Goal: Check status: Check status

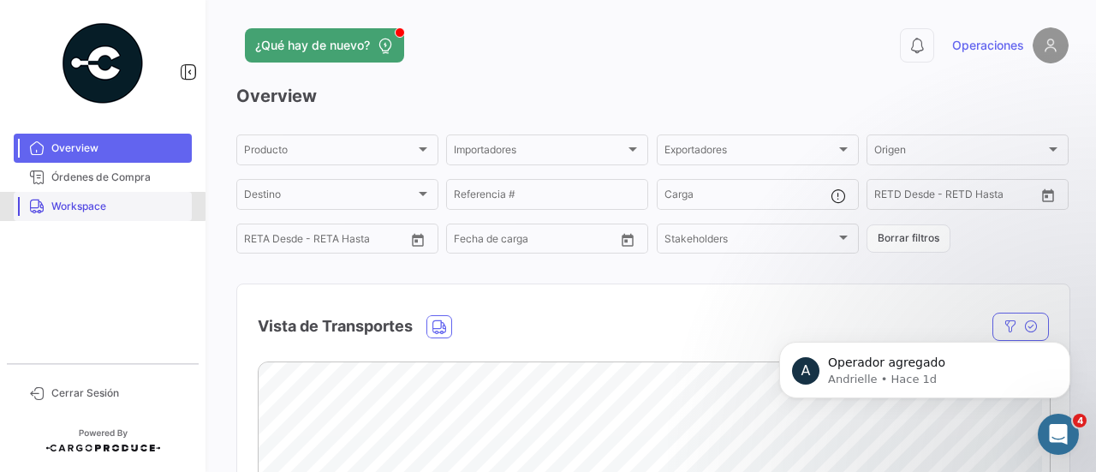
click at [102, 206] on span "Workspace" at bounding box center [118, 206] width 134 height 15
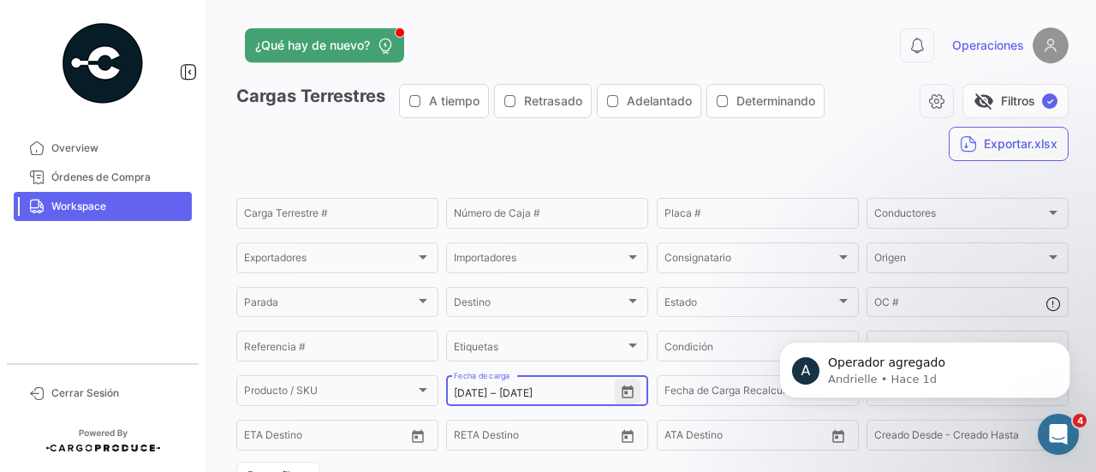
click at [620, 384] on button "Open calendar" at bounding box center [628, 391] width 26 height 26
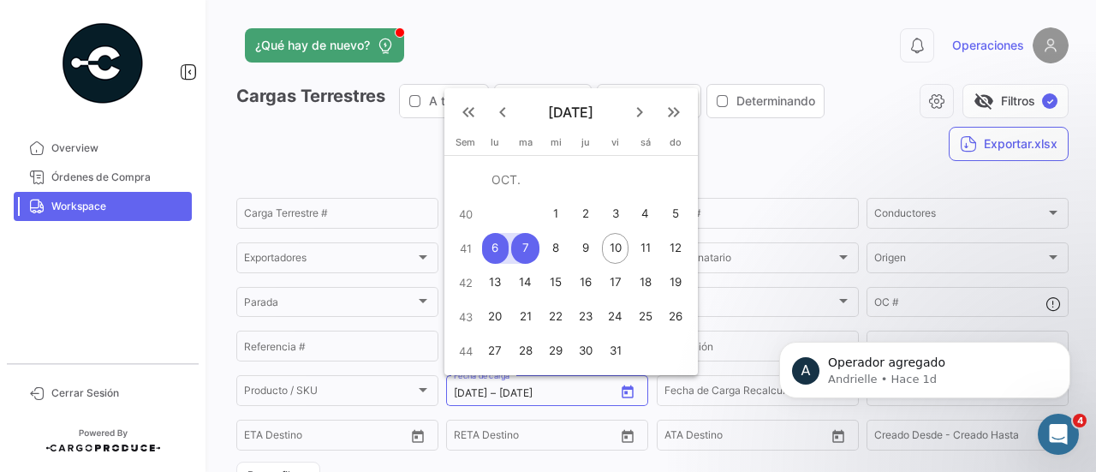
click at [646, 244] on div "11" at bounding box center [645, 248] width 27 height 31
type input "[DATE]"
click at [646, 244] on div "11" at bounding box center [645, 248] width 27 height 31
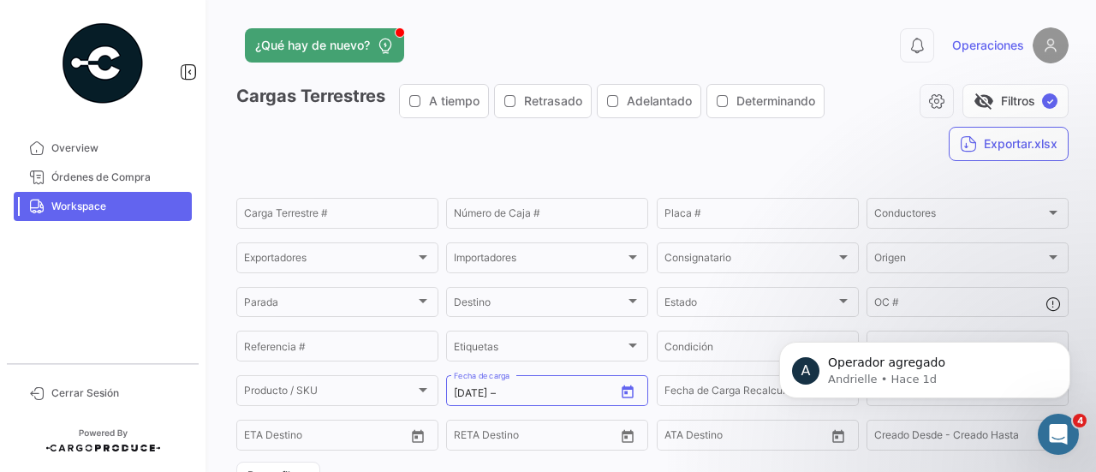
type input "[DATE]"
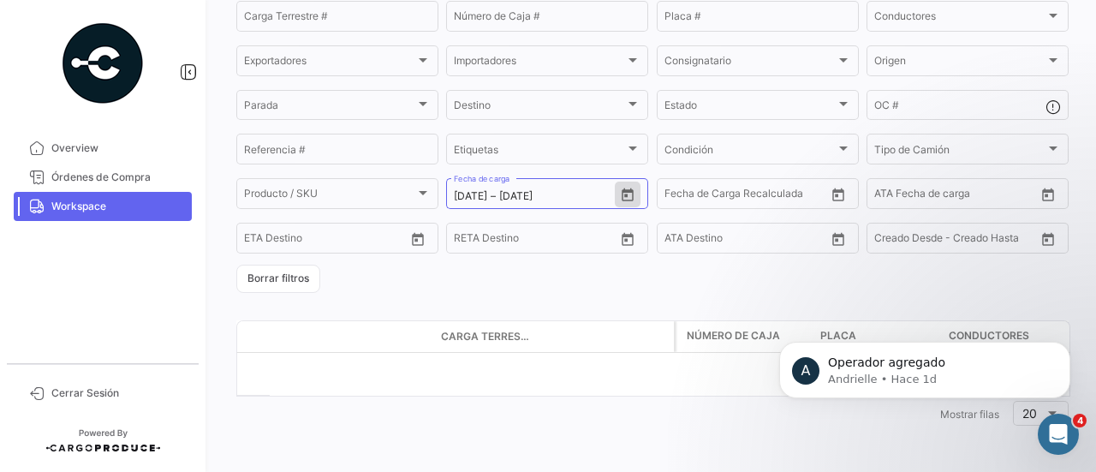
drag, startPoint x: 1095, startPoint y: 140, endPoint x: 330, endPoint y: 45, distance: 771.3
click at [632, 193] on button "Open calendar" at bounding box center [628, 195] width 26 height 26
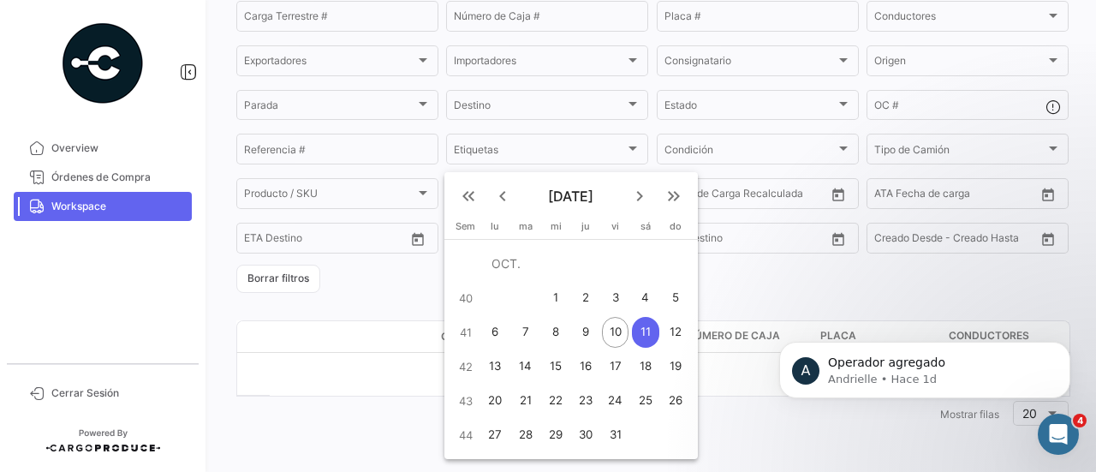
click at [646, 332] on div "11" at bounding box center [645, 332] width 27 height 31
click at [771, 283] on div at bounding box center [548, 236] width 1096 height 472
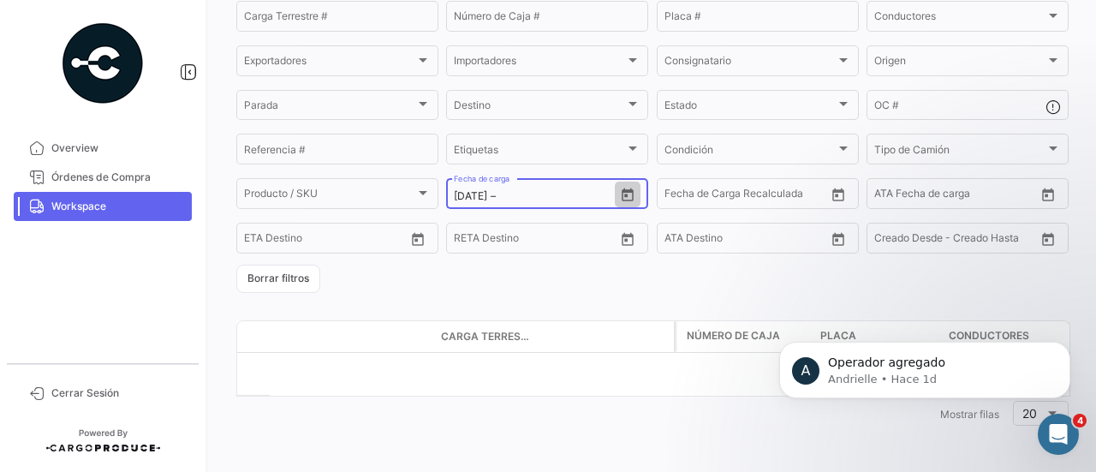
click at [623, 187] on button "Open calendar" at bounding box center [628, 195] width 26 height 26
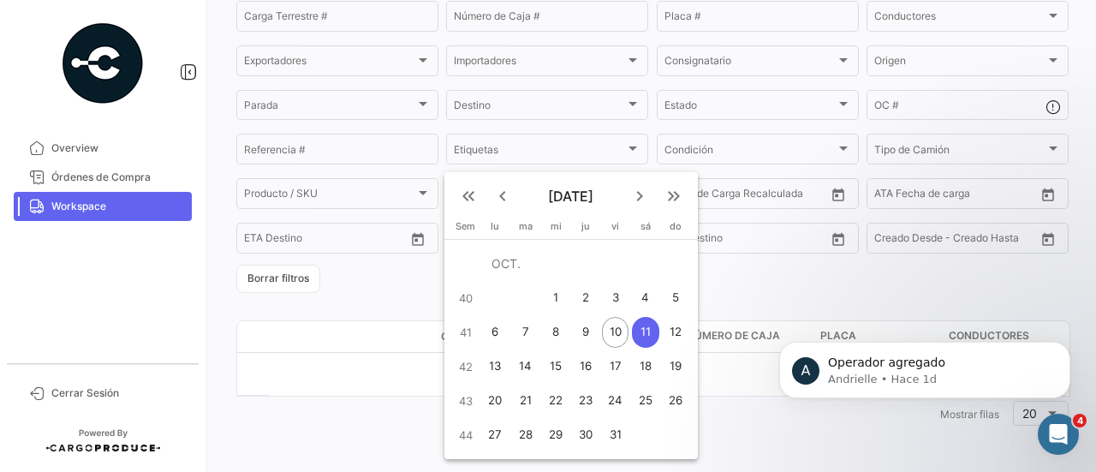
click at [643, 330] on div "11" at bounding box center [645, 332] width 27 height 31
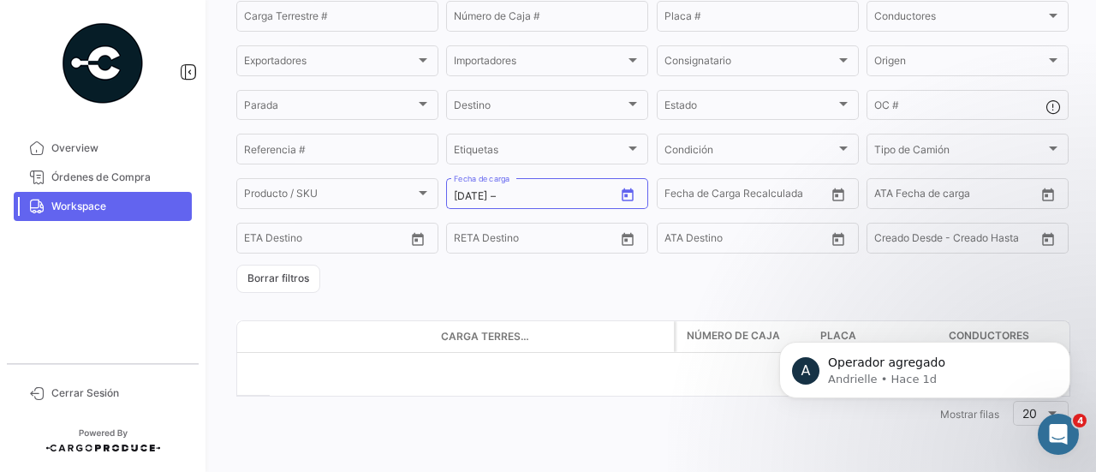
type input "[DATE]"
click at [627, 194] on icon "Open calendar" at bounding box center [627, 194] width 15 height 15
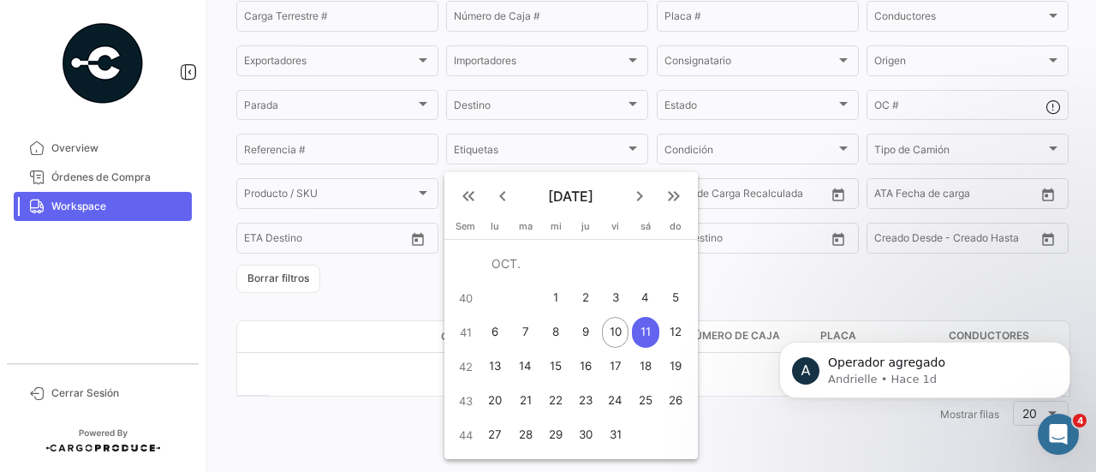
click at [654, 330] on div "11" at bounding box center [645, 332] width 27 height 31
click at [642, 331] on div "11" at bounding box center [645, 332] width 27 height 31
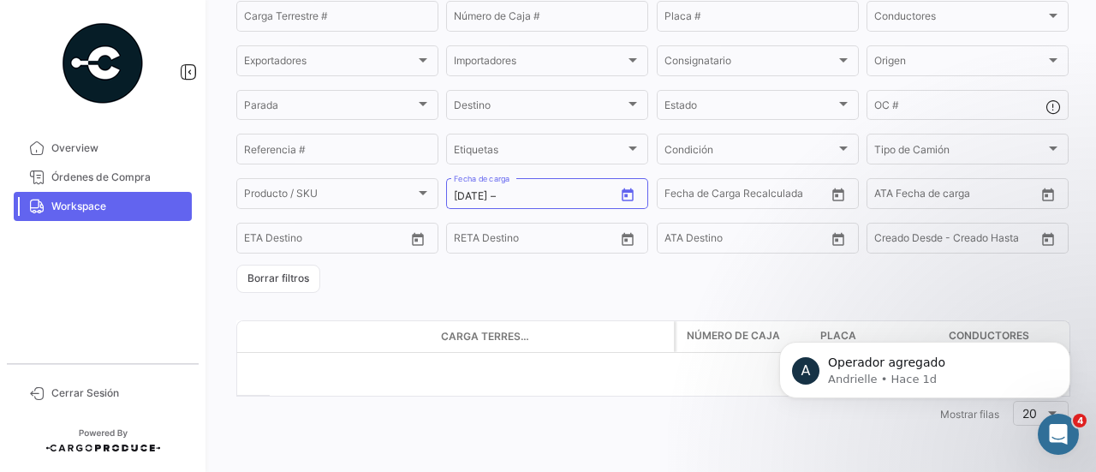
type input "[DATE]"
click at [625, 197] on icon "Open calendar" at bounding box center [627, 194] width 15 height 15
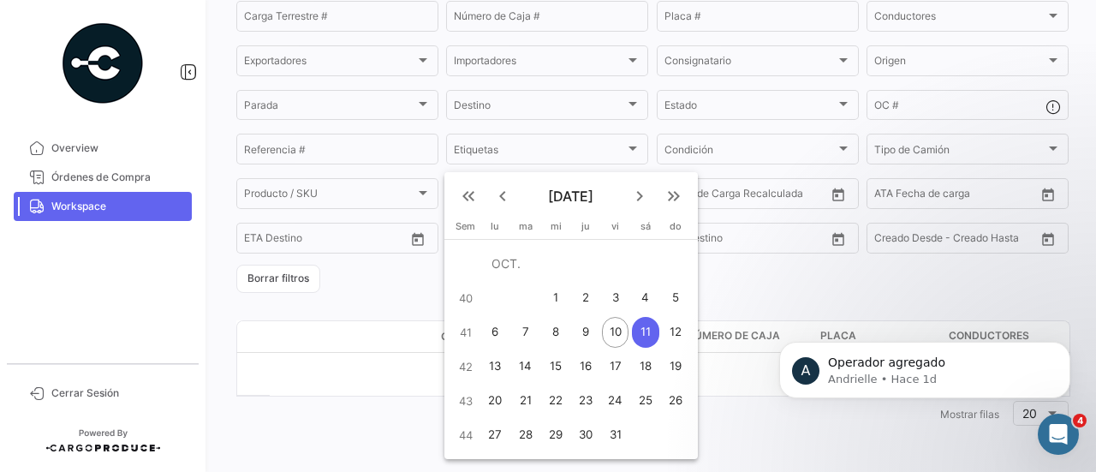
click at [648, 335] on div "11" at bounding box center [645, 332] width 27 height 31
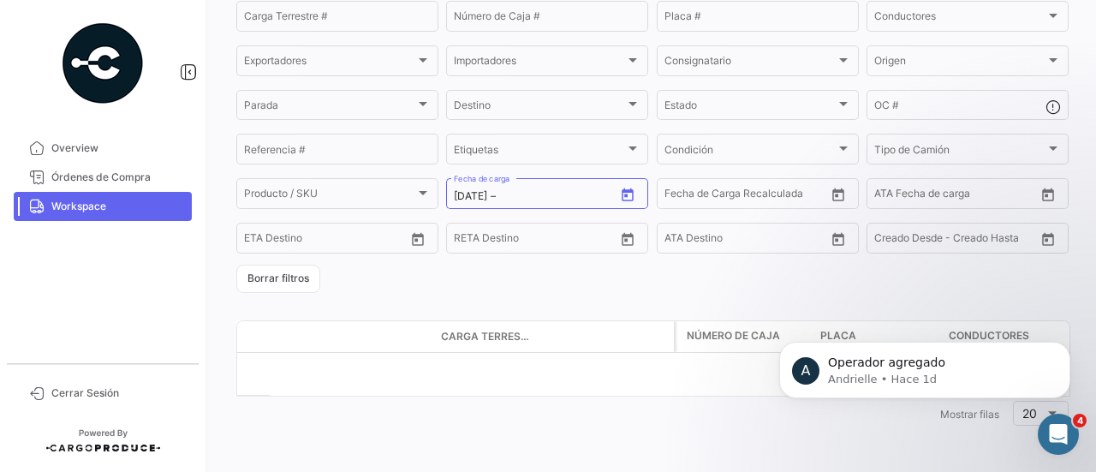
type input "[DATE]"
click at [628, 191] on icon "Open calendar" at bounding box center [628, 194] width 12 height 13
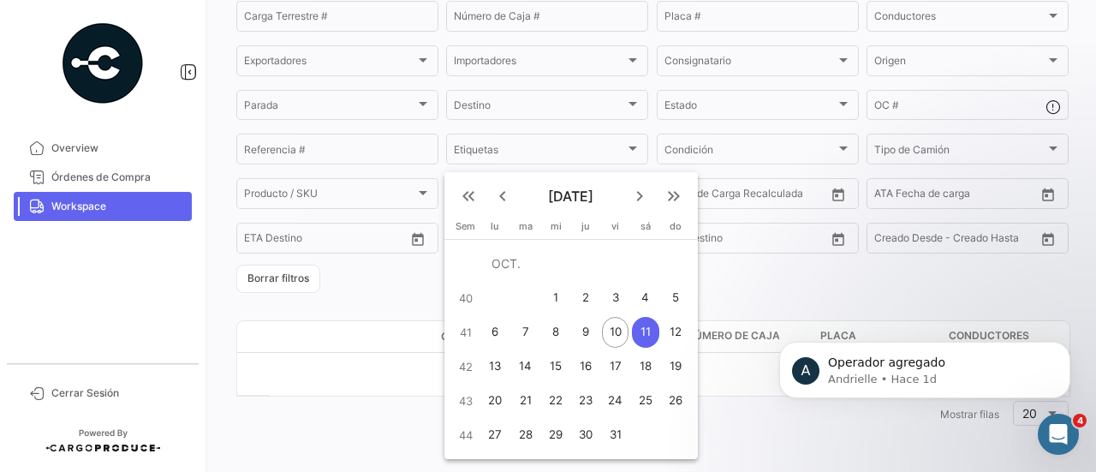
click at [671, 333] on div "12" at bounding box center [675, 332] width 27 height 31
type input "[DATE]"
click at [676, 331] on div "12" at bounding box center [675, 332] width 27 height 31
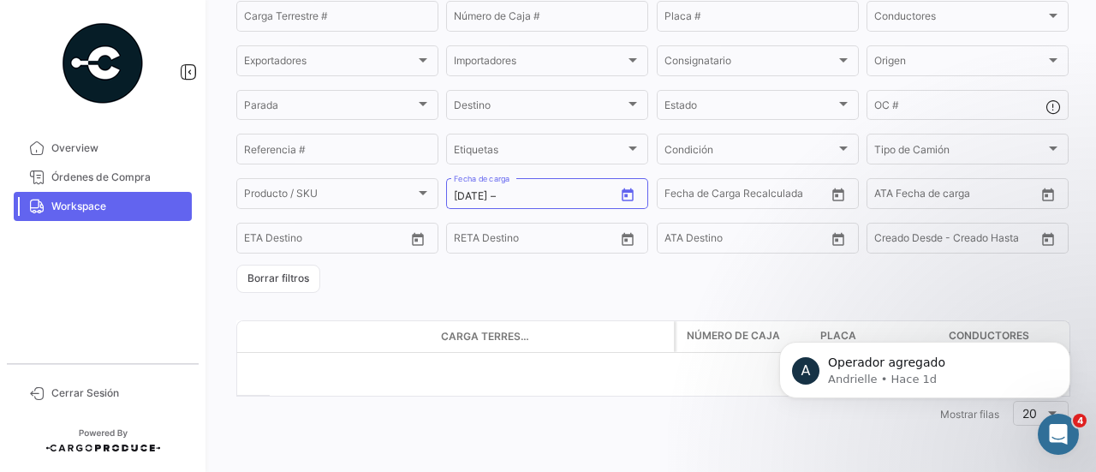
type input "[DATE]"
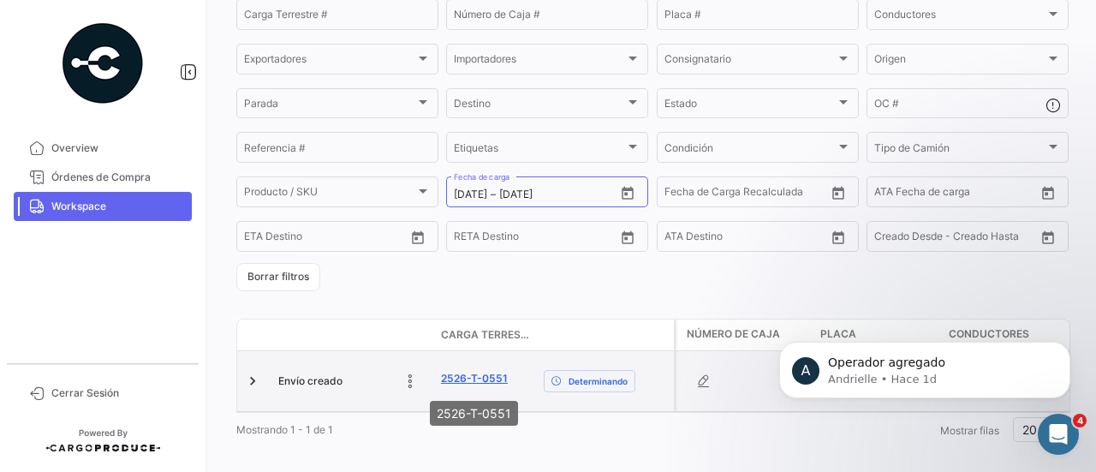
click at [459, 384] on link "2526-T-0551" at bounding box center [474, 378] width 67 height 15
